Goal: Task Accomplishment & Management: Manage account settings

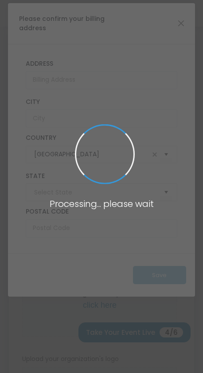
type input "[US_STATE]"
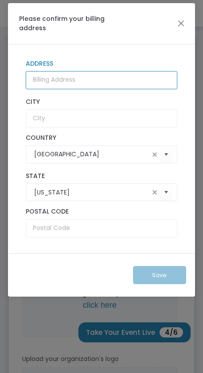
click at [98, 79] on input "Address" at bounding box center [101, 80] width 151 height 18
type input "[STREET_ADDRESS]"
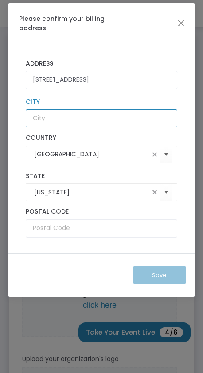
type input "[GEOGRAPHIC_DATA]"
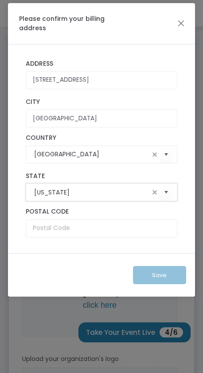
type input "MN"
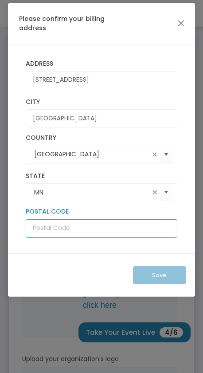
type input "55301"
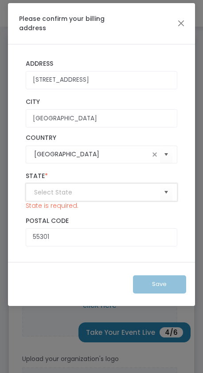
type input "MN"
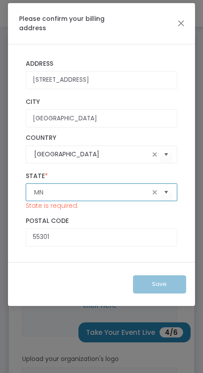
click at [90, 194] on input "MN" at bounding box center [91, 192] width 115 height 9
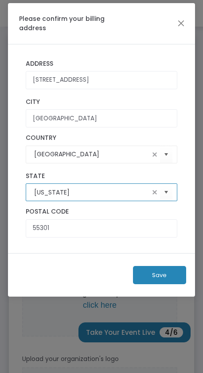
type input "[US_STATE]"
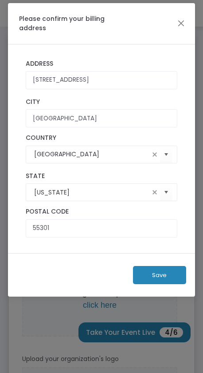
click at [160, 278] on button "Save" at bounding box center [159, 275] width 53 height 18
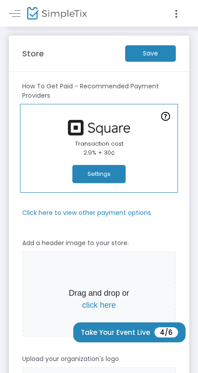
click at [146, 54] on m-button "Save" at bounding box center [150, 53] width 51 height 16
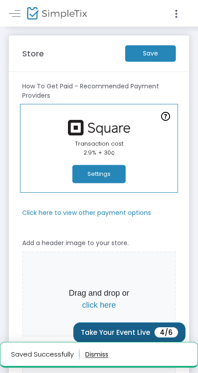
click at [145, 328] on button "Take Your Event Live 4/6" at bounding box center [129, 332] width 112 height 20
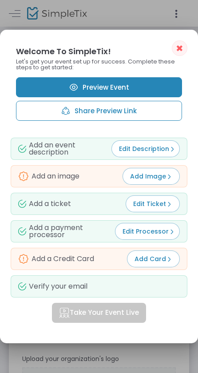
click at [142, 259] on span "Add Card" at bounding box center [153, 258] width 38 height 9
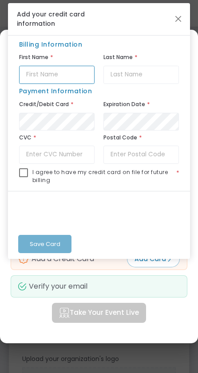
click at [64, 75] on input "text" at bounding box center [56, 75] width 75 height 18
type input "[PERSON_NAME]"
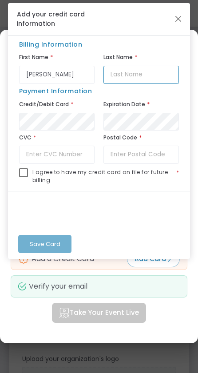
click at [154, 76] on input "text" at bounding box center [140, 75] width 75 height 18
type input "Fette"
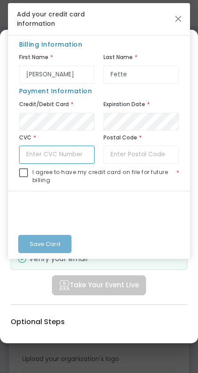
click at [54, 157] on input "text" at bounding box center [56, 154] width 75 height 18
type input "667"
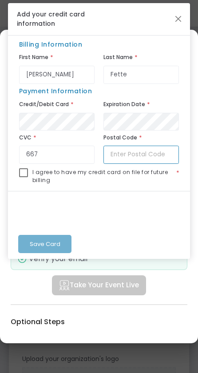
click at [126, 156] on input "text" at bounding box center [140, 154] width 75 height 18
type input "55301"
click at [67, 188] on div "I agree to have my credit card on file for future billing *" at bounding box center [99, 177] width 160 height 27
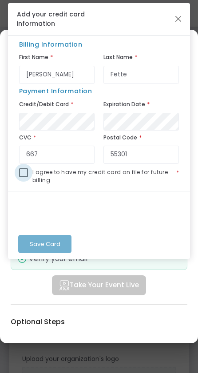
click at [25, 174] on span at bounding box center [23, 172] width 9 height 9
click at [24, 177] on input "checkbox" at bounding box center [23, 177] width 0 height 0
checkbox input "true"
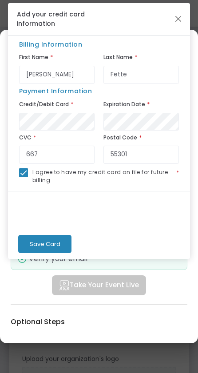
click at [42, 236] on button "Save Card" at bounding box center [44, 244] width 53 height 18
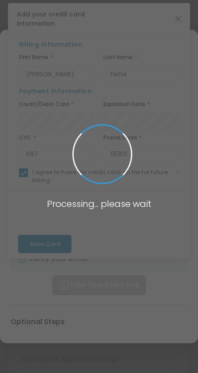
checkbox input "false"
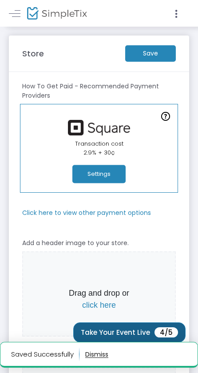
click at [139, 326] on button "Take Your Event Live 4/5" at bounding box center [129, 332] width 112 height 20
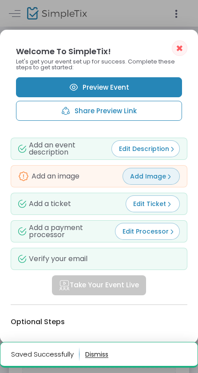
click at [151, 173] on span "Add Image" at bounding box center [151, 176] width 42 height 9
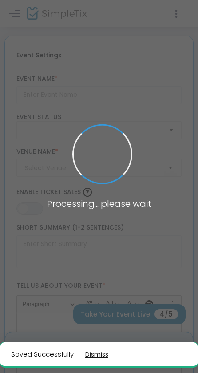
type input "Sigma Nu Homecoming Concert"
type textarea "[PERSON_NAME] (@[PERSON_NAME].maymusic)[PERSON_NAME] (@tinwhiskersmpls)Dirty 93…"
type input "Buy Tickets"
type input "Sigma Nu"
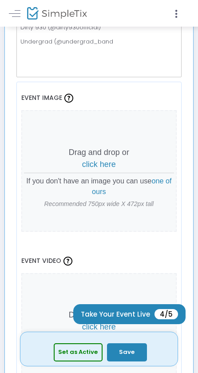
scroll to position [358, 0]
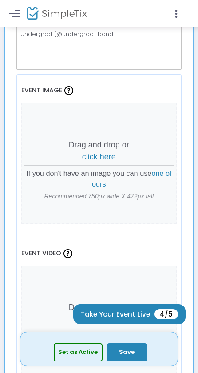
click at [155, 170] on span "one of ours" at bounding box center [132, 178] width 80 height 19
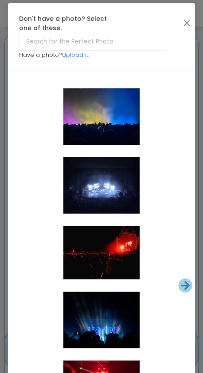
scroll to position [120, 0]
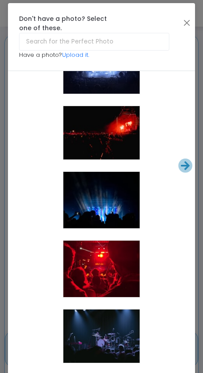
click at [95, 325] on div at bounding box center [101, 335] width 76 height 53
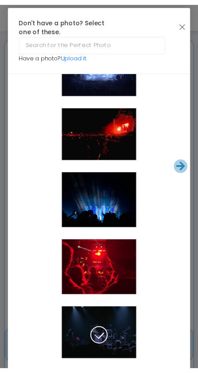
scroll to position [52, 0]
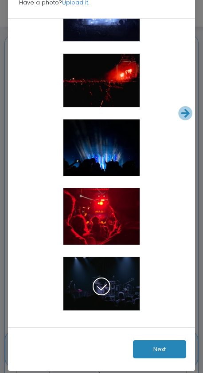
click at [148, 350] on button "Next" at bounding box center [159, 349] width 53 height 18
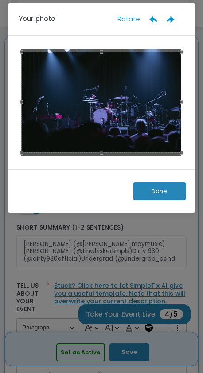
click at [165, 189] on button "Done" at bounding box center [159, 191] width 53 height 18
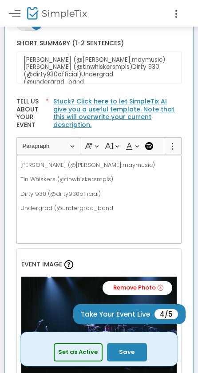
scroll to position [185, 0]
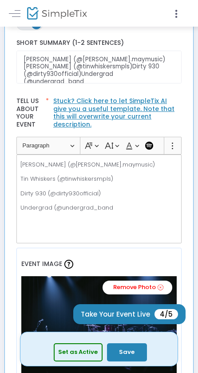
click at [138, 160] on p "[PERSON_NAME] (@[PERSON_NAME].maymusic)" at bounding box center [98, 164] width 157 height 9
click at [132, 177] on p "Tin Whiskers (@tinwhiskersmpls)" at bounding box center [98, 178] width 157 height 9
click at [131, 195] on div "[PERSON_NAME] (@[PERSON_NAME].maymusic) [PERSON_NAME] (@tinwhiskersmpls) Dirty …" at bounding box center [98, 198] width 165 height 89
drag, startPoint x: 118, startPoint y: 186, endPoint x: 103, endPoint y: 190, distance: 15.6
click at [103, 190] on p "Dirty 930 (@dirty930official)" at bounding box center [98, 193] width 157 height 9
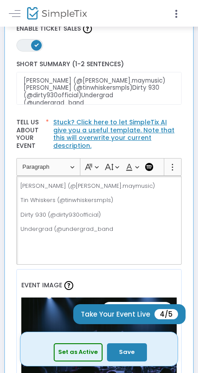
scroll to position [163, 0]
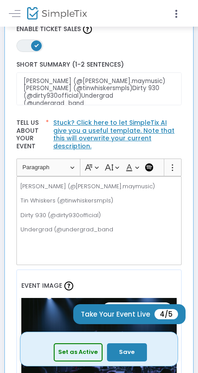
click at [130, 106] on div "[PERSON_NAME] (@[PERSON_NAME].maymusic)Tin Whiskers (@tinwhiskersmpls)Dirty 930…" at bounding box center [99, 82] width 174 height 53
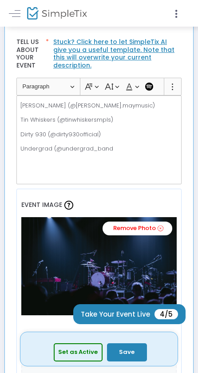
scroll to position [247, 0]
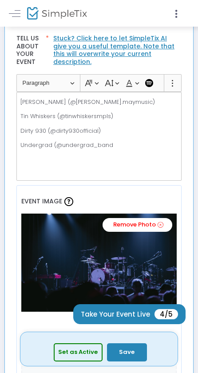
click at [128, 349] on button "Save" at bounding box center [127, 352] width 40 height 18
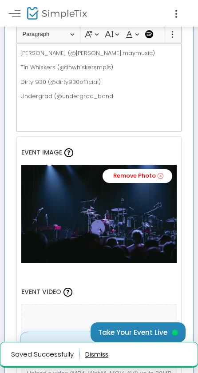
scroll to position [298, 0]
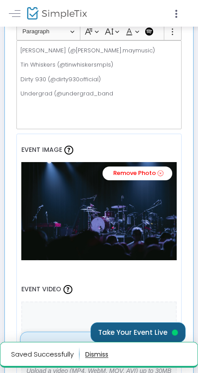
click at [133, 330] on button "Take Your Event Live" at bounding box center [137, 332] width 95 height 20
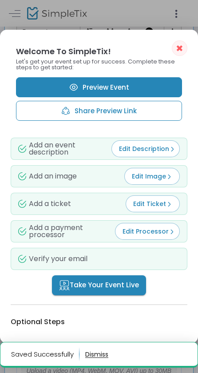
click at [138, 79] on link "Preview Event" at bounding box center [99, 87] width 166 height 20
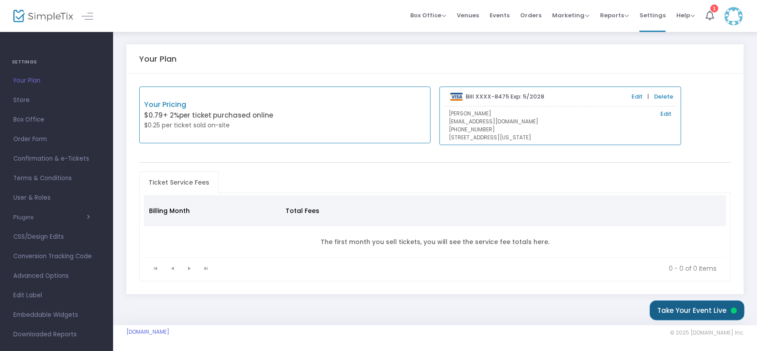
click at [695, 312] on button "Take Your Event Live" at bounding box center [697, 310] width 95 height 20
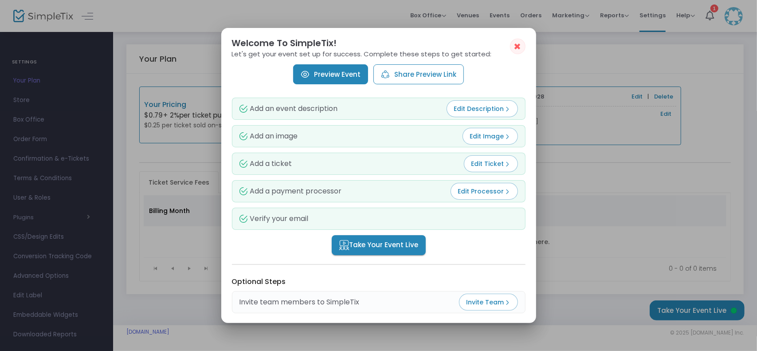
click at [593, 165] on div at bounding box center [378, 175] width 757 height 351
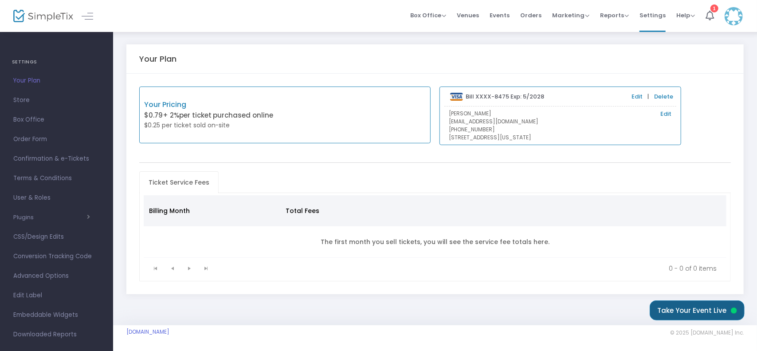
click at [681, 311] on button "Take Your Event Live" at bounding box center [697, 310] width 95 height 20
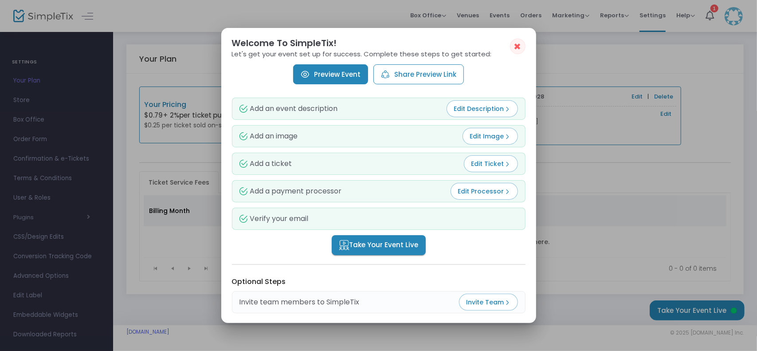
click at [516, 50] on span "✖" at bounding box center [518, 46] width 8 height 11
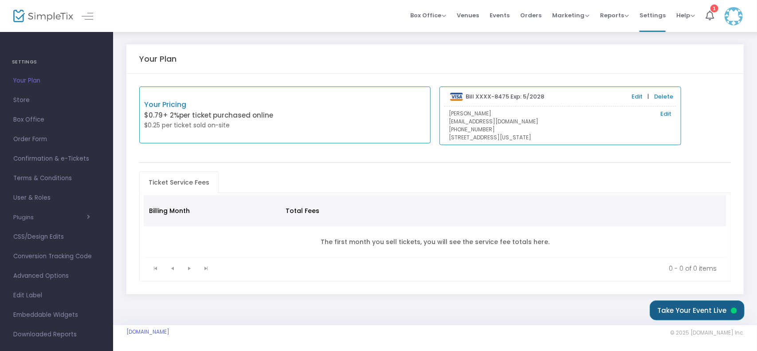
click at [717, 318] on button "Take Your Event Live" at bounding box center [697, 310] width 95 height 20
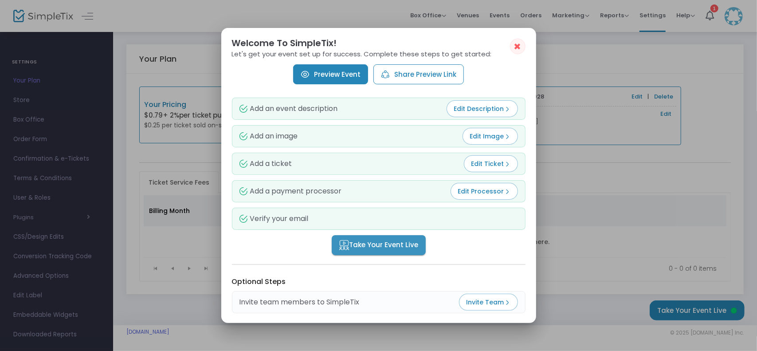
click at [403, 237] on button "Take Your Event Live" at bounding box center [379, 245] width 94 height 20
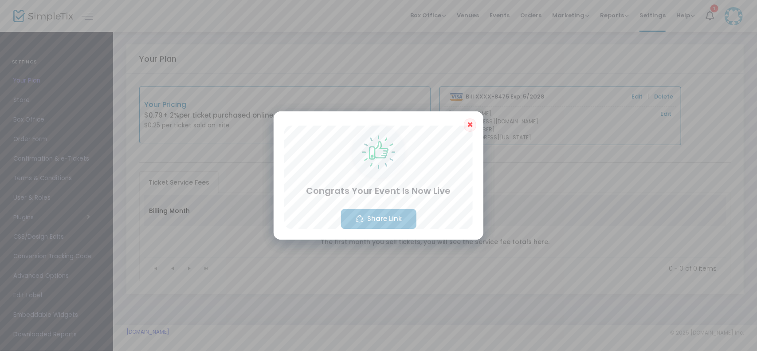
click at [397, 215] on button "Share Link" at bounding box center [378, 219] width 75 height 20
